Goal: Task Accomplishment & Management: Complete application form

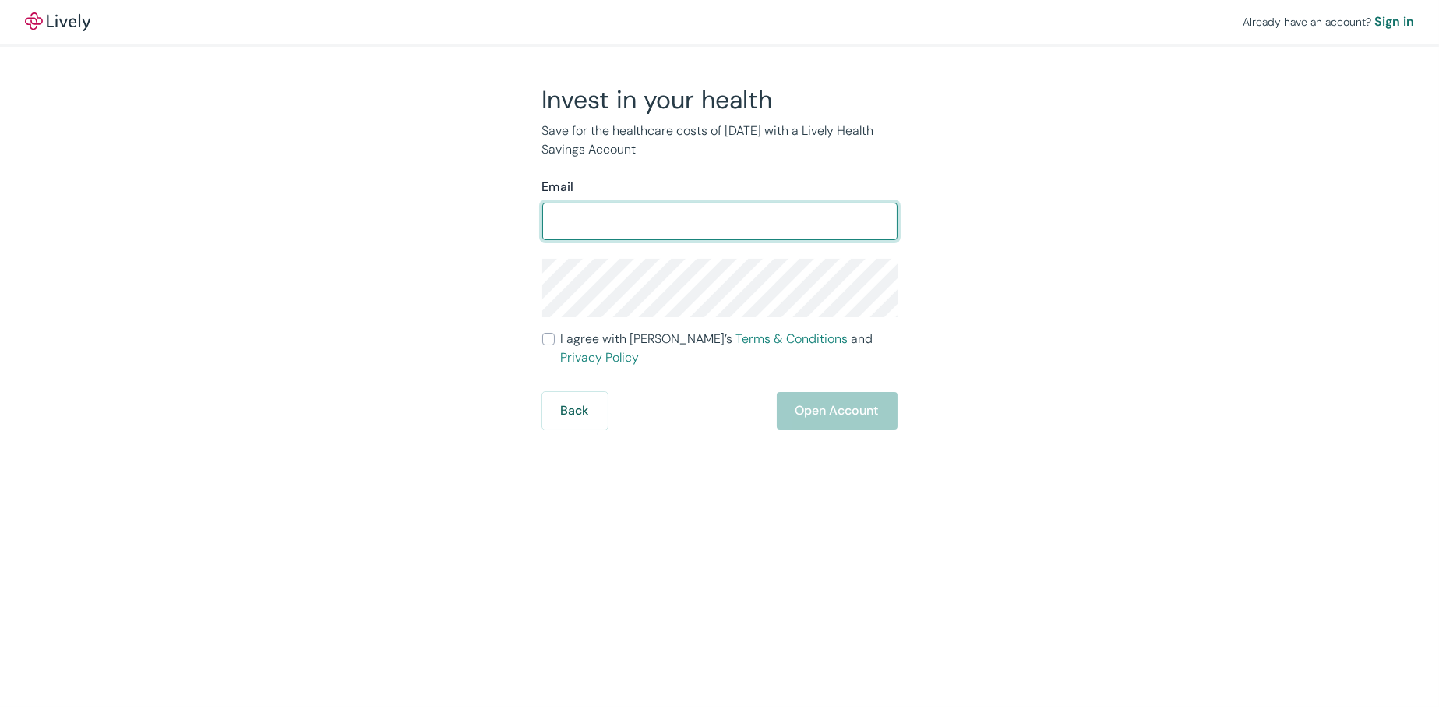
click at [652, 218] on input "Email" at bounding box center [719, 221] width 355 height 31
click at [663, 224] on input "Email" at bounding box center [719, 221] width 355 height 31
type input "[PERSON_NAME][EMAIL_ADDRESS][DOMAIN_NAME]"
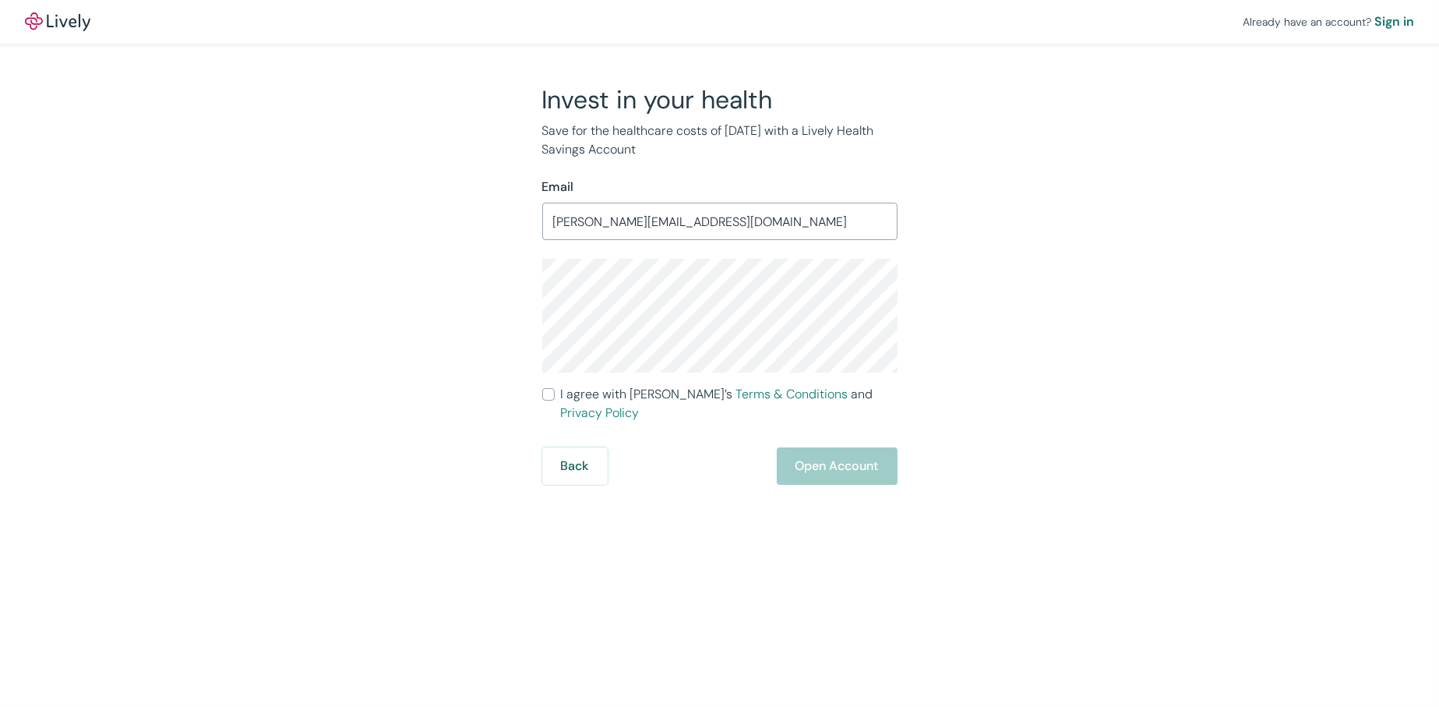
click at [547, 391] on input "I agree with Lively’s Terms & Conditions and Privacy Policy" at bounding box center [548, 394] width 12 height 12
checkbox input "true"
click at [844, 450] on button "Open Account" at bounding box center [837, 465] width 121 height 37
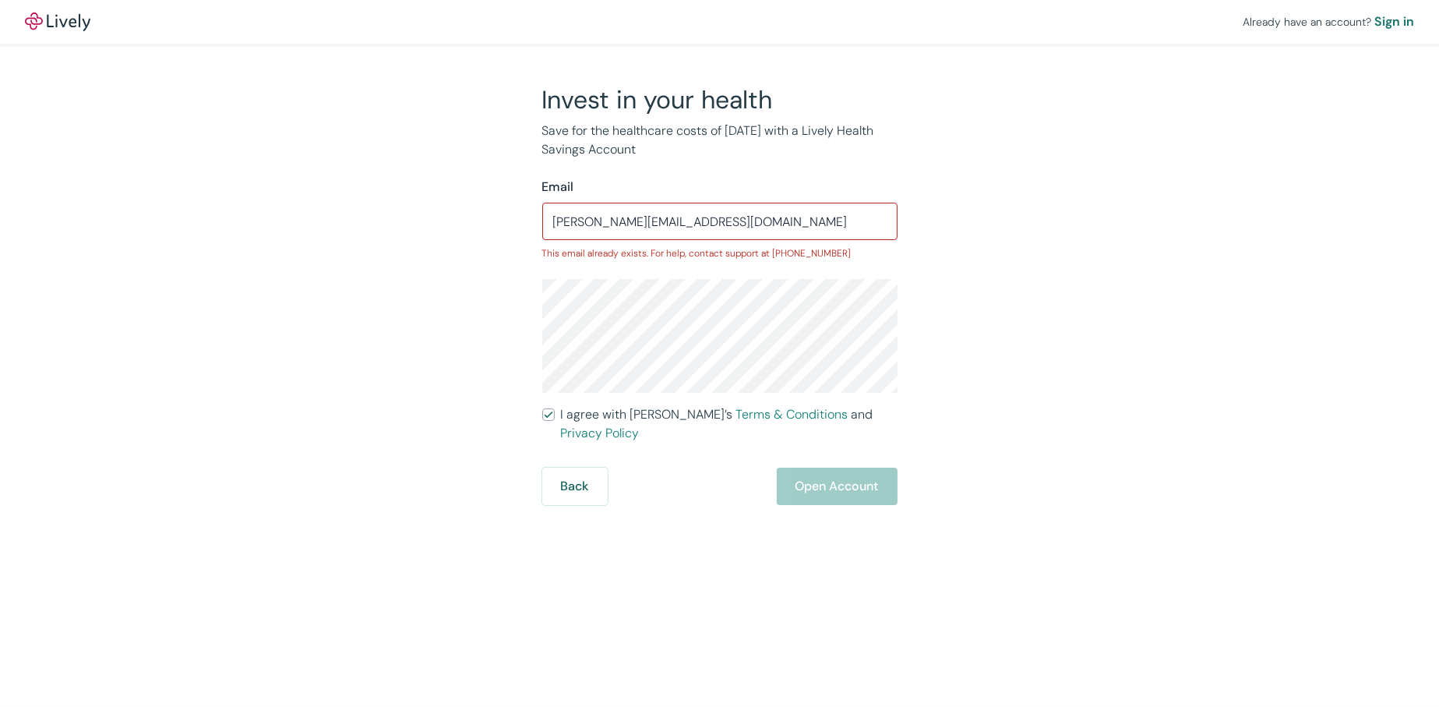
click at [733, 223] on input "[PERSON_NAME][EMAIL_ADDRESS][DOMAIN_NAME]" at bounding box center [719, 221] width 355 height 31
click at [559, 468] on button "Back" at bounding box center [574, 486] width 65 height 37
